Goal: Information Seeking & Learning: Learn about a topic

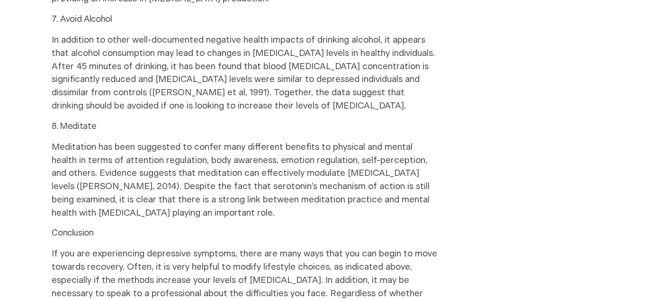
scroll to position [2348, 0]
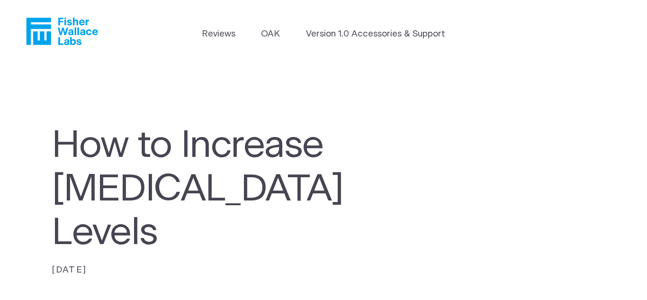
scroll to position [2348, 0]
